Goal: Information Seeking & Learning: Learn about a topic

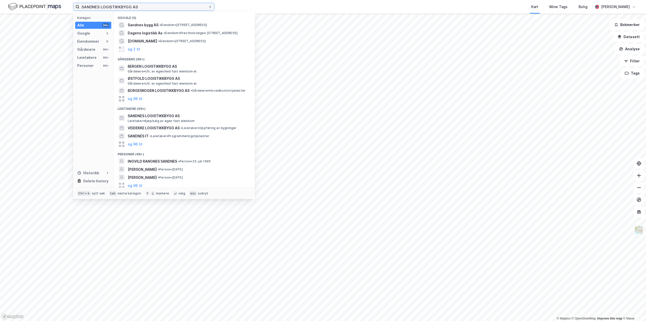
drag, startPoint x: 152, startPoint y: 6, endPoint x: 0, endPoint y: 6, distance: 151.6
click at [0, 6] on div "SANDNES LOGISTIKKBYGG AS Kategori Alle 99+ Google 5 Eiendommer 0 Gårdeiere 99+ …" at bounding box center [323, 7] width 646 height 14
paste input "[URL][DOMAIN_NAME]"
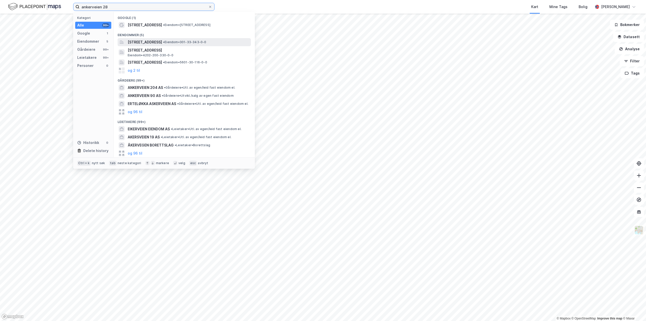
type input "ankerveien 28"
click at [187, 44] on div "[STREET_ADDRESS] • Eiendom • 301-33-343-0-0" at bounding box center [189, 42] width 122 height 6
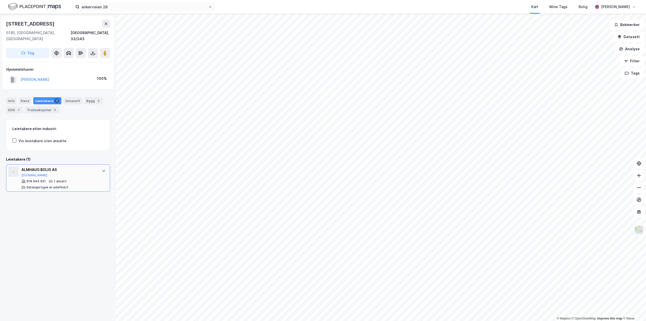
click at [90, 169] on div "ALMHAUG BOLIG AS [DOMAIN_NAME]" at bounding box center [58, 172] width 75 height 11
click at [28, 106] on div "Transaksjoner 3" at bounding box center [23, 109] width 35 height 7
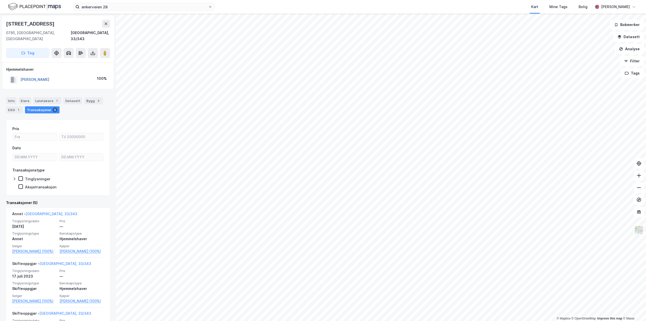
drag, startPoint x: 50, startPoint y: 72, endPoint x: 22, endPoint y: 73, distance: 27.5
click at [22, 74] on div "[PERSON_NAME] 100%" at bounding box center [57, 79] width 103 height 10
click at [96, 49] on button at bounding box center [93, 53] width 10 height 10
click at [81, 61] on div "Last ned grunnbok" at bounding box center [67, 63] width 29 height 4
